Goal: Find specific page/section: Find specific page/section

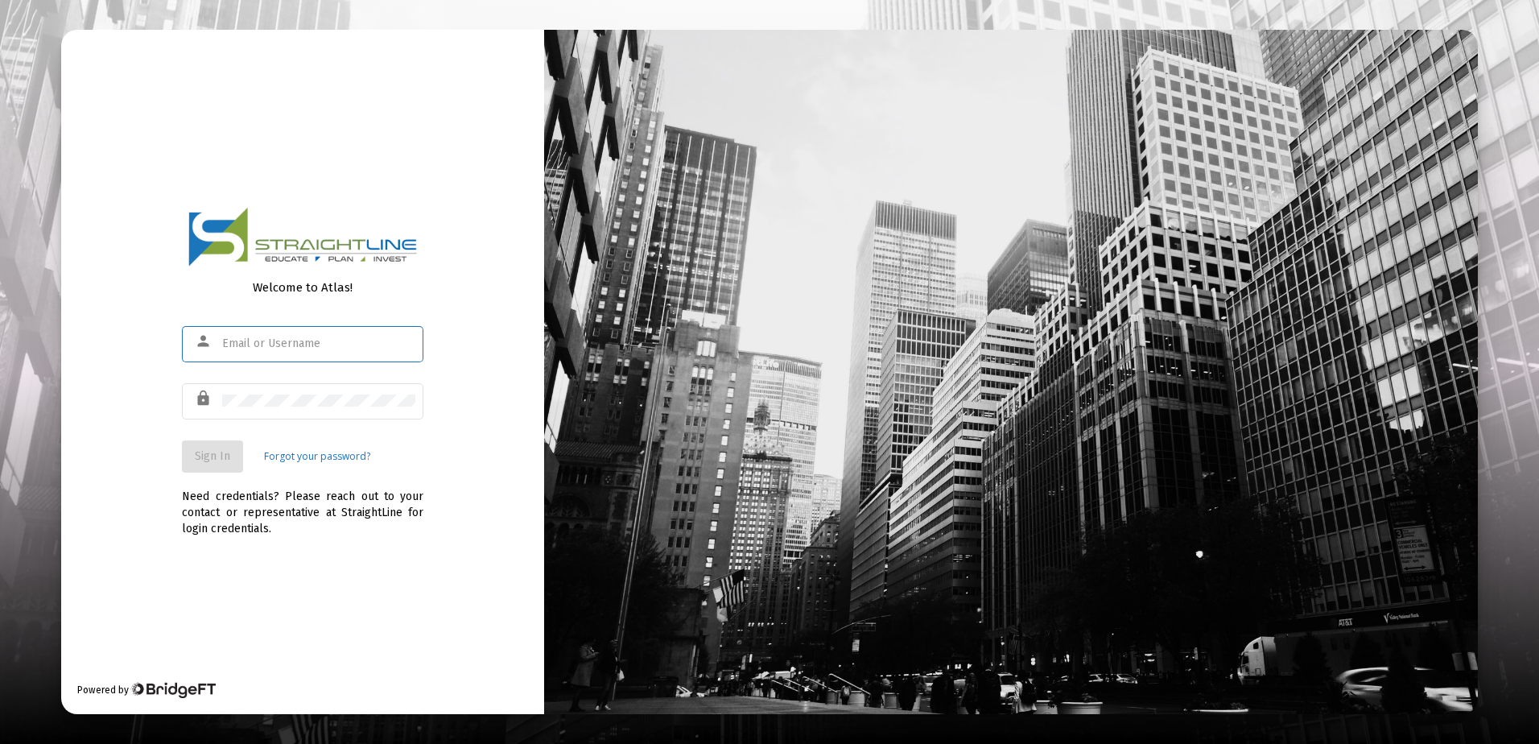
click at [319, 345] on input "text" at bounding box center [318, 343] width 193 height 13
type input "[EMAIL_ADDRESS][DOMAIN_NAME]"
click at [219, 451] on span "Sign In" at bounding box center [212, 456] width 35 height 14
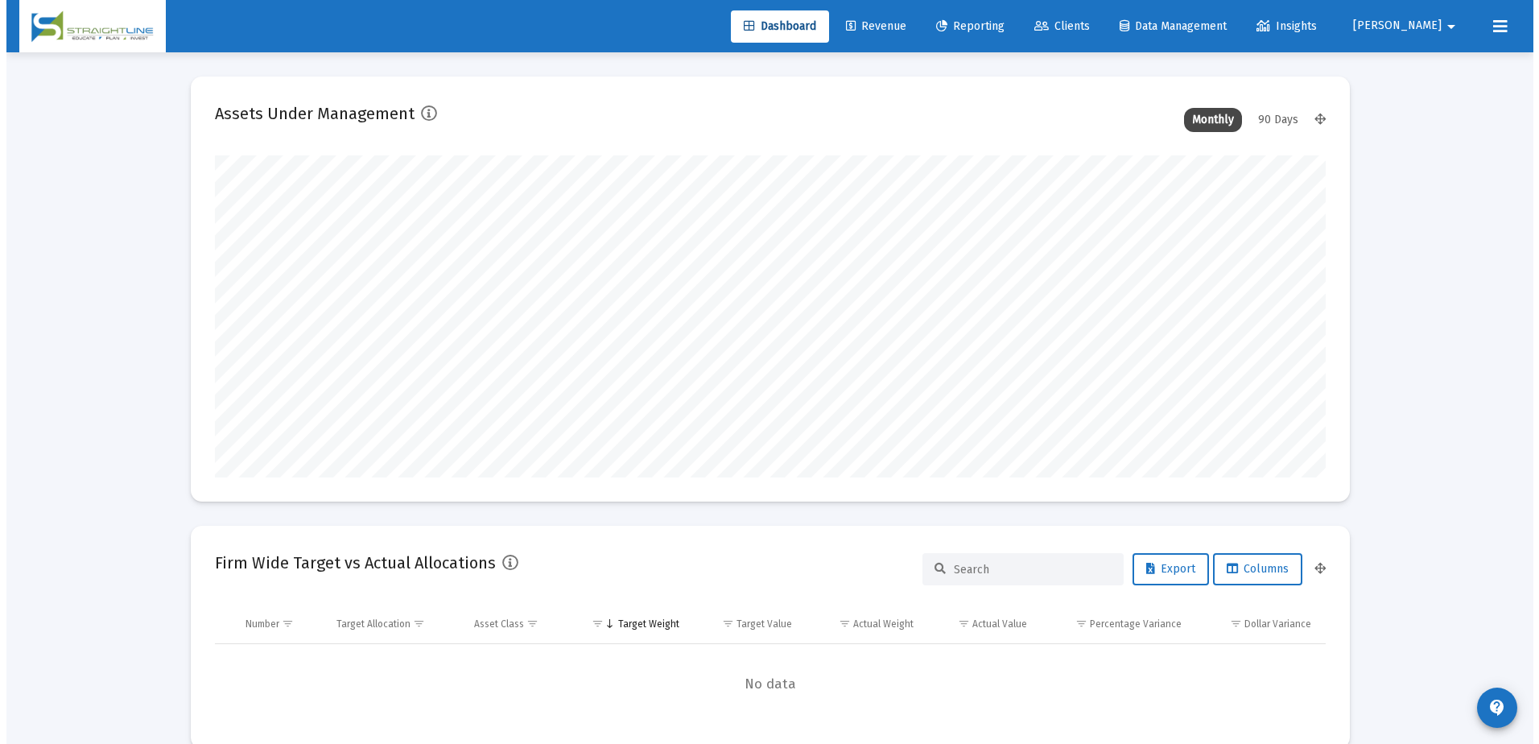
scroll to position [322, 598]
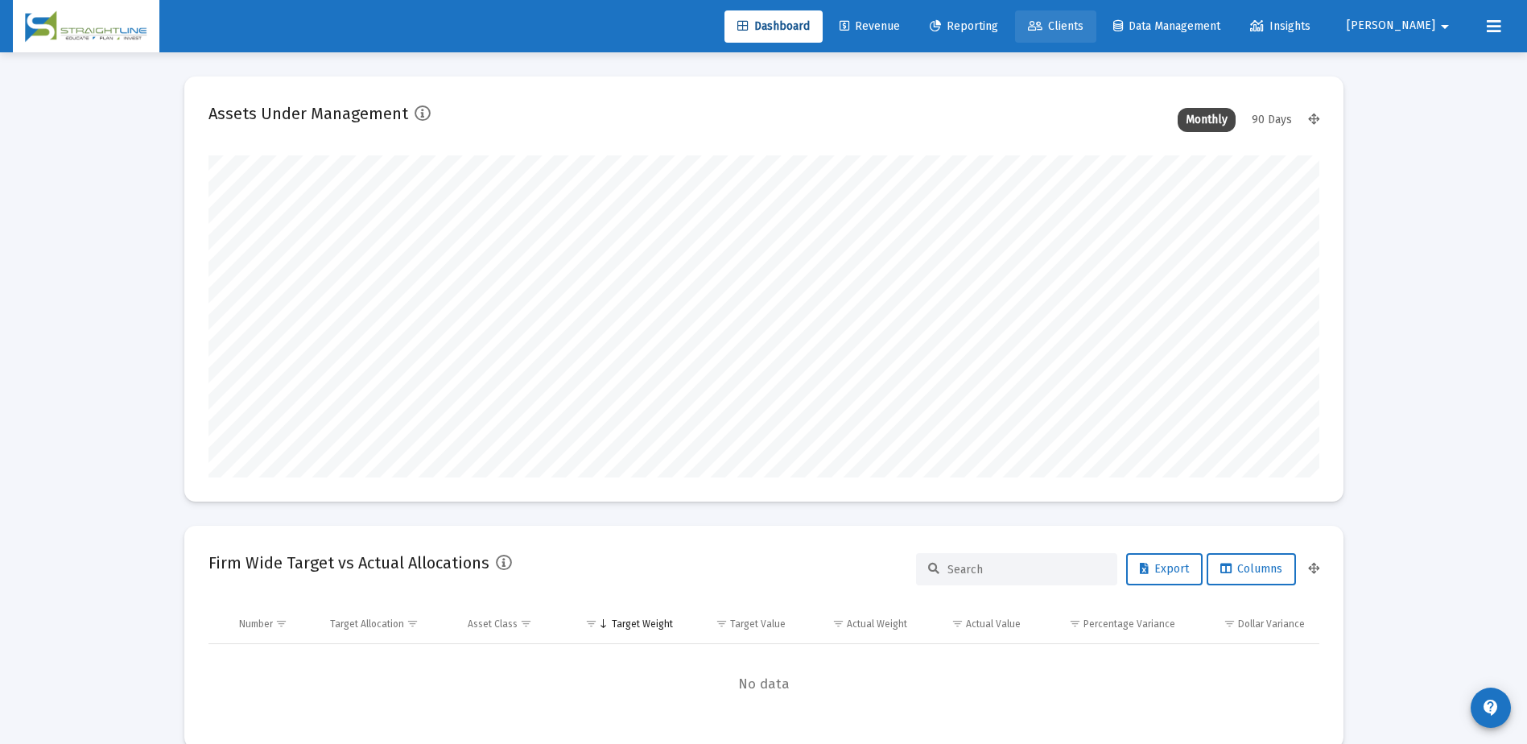
click at [1083, 21] on span "Clients" at bounding box center [1056, 26] width 56 height 14
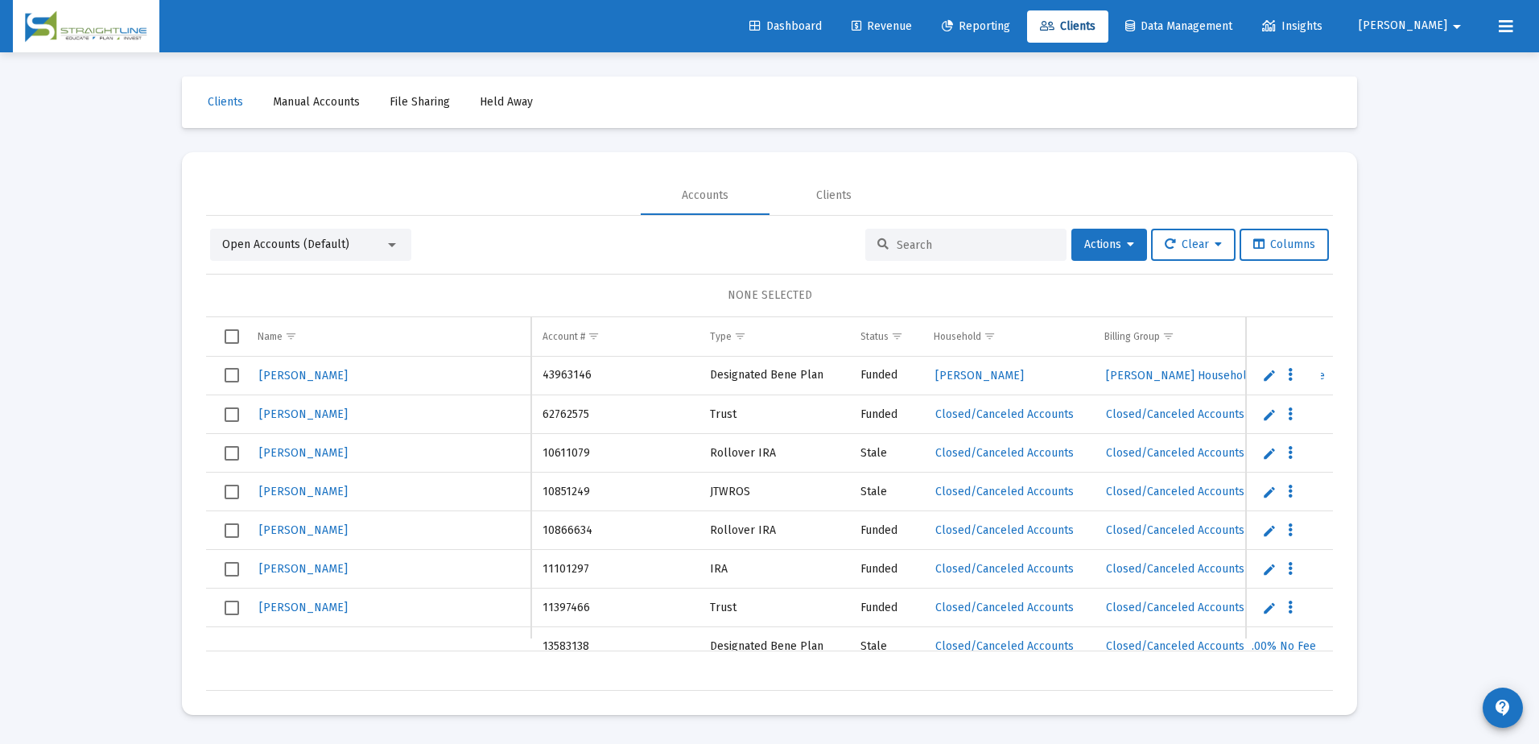
click at [1108, 35] on link "Clients" at bounding box center [1067, 26] width 81 height 32
